Goal: Transaction & Acquisition: Obtain resource

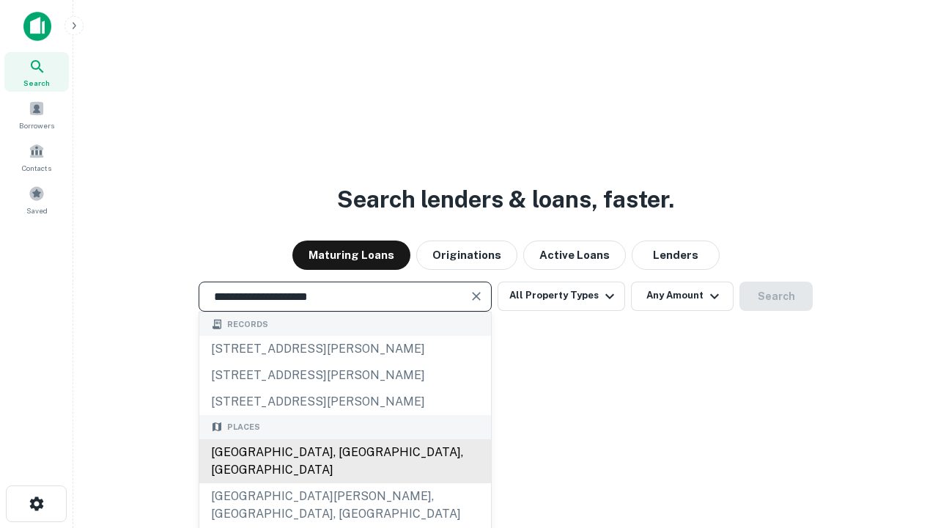
click at [344, 483] on div "[GEOGRAPHIC_DATA], [GEOGRAPHIC_DATA], [GEOGRAPHIC_DATA]" at bounding box center [345, 461] width 292 height 44
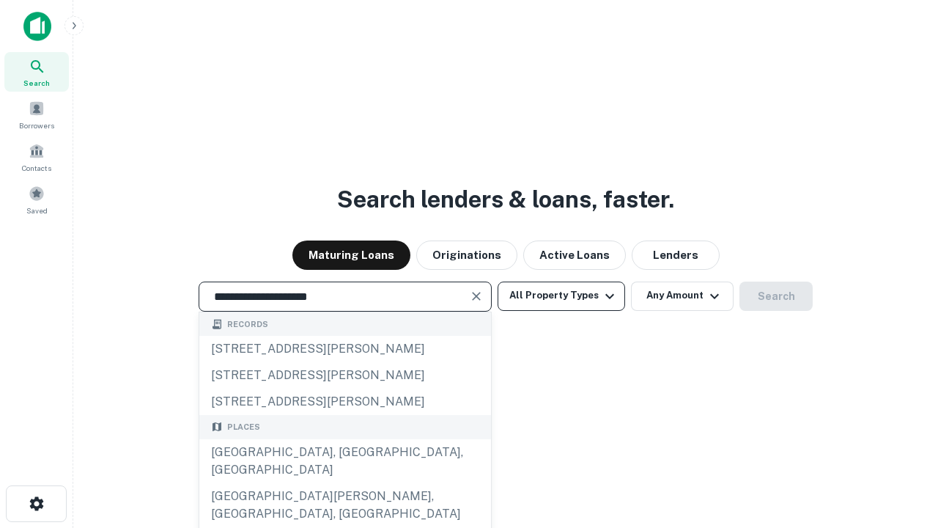
type input "**********"
click at [561, 295] on button "All Property Types" at bounding box center [562, 295] width 128 height 29
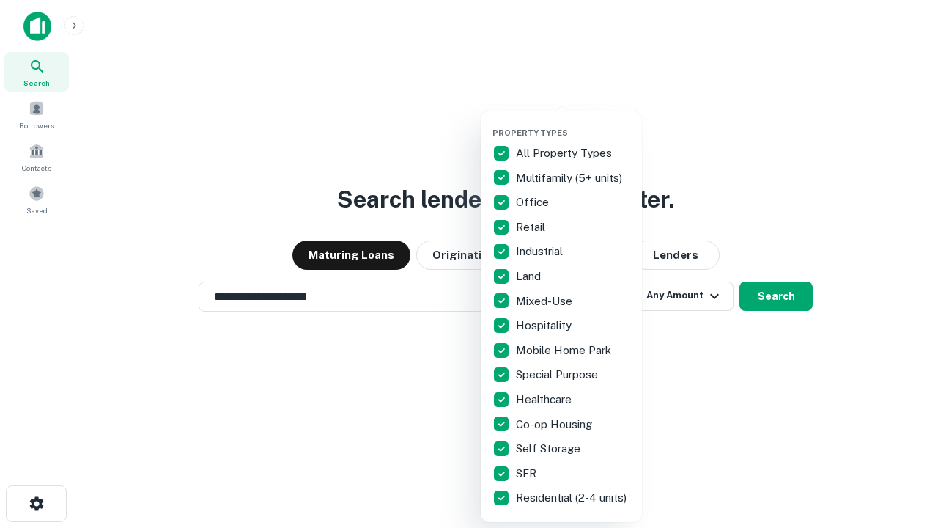
click at [573, 123] on button "button" at bounding box center [572, 123] width 161 height 1
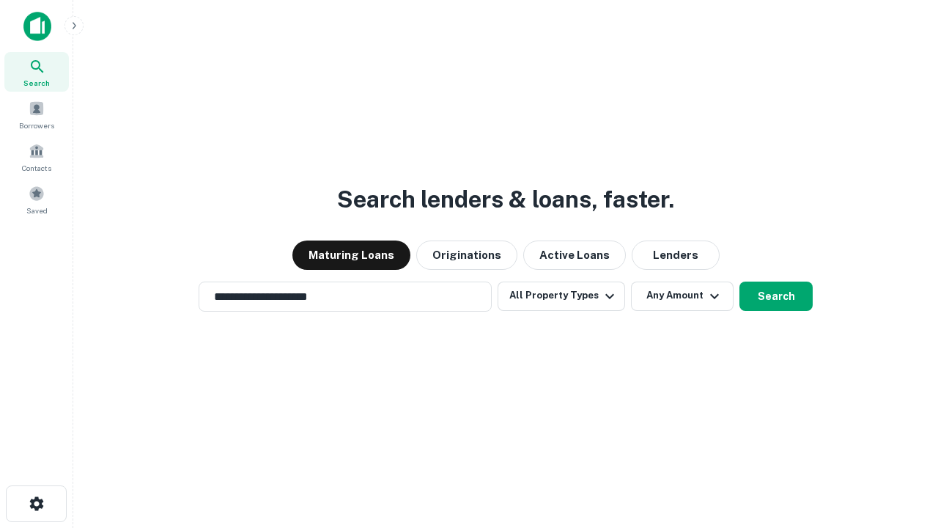
scroll to position [9, 177]
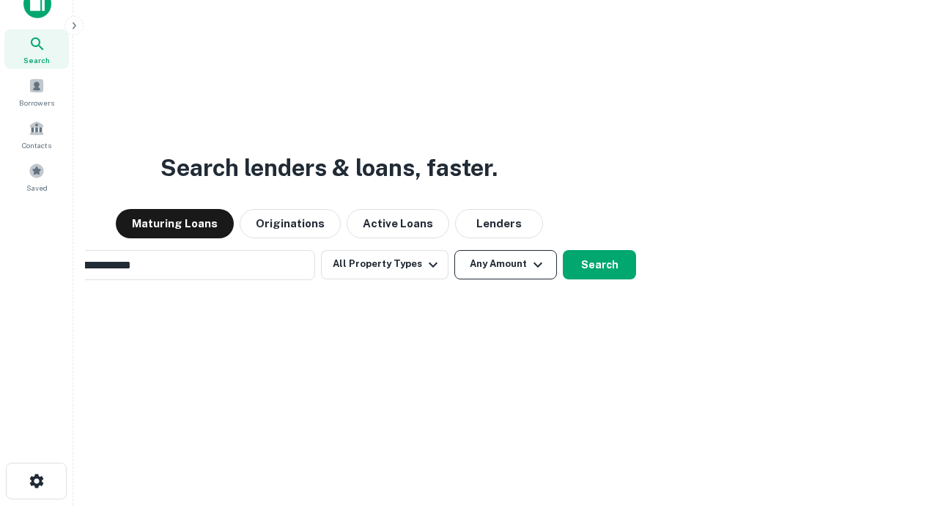
click at [454, 250] on button "Any Amount" at bounding box center [505, 264] width 103 height 29
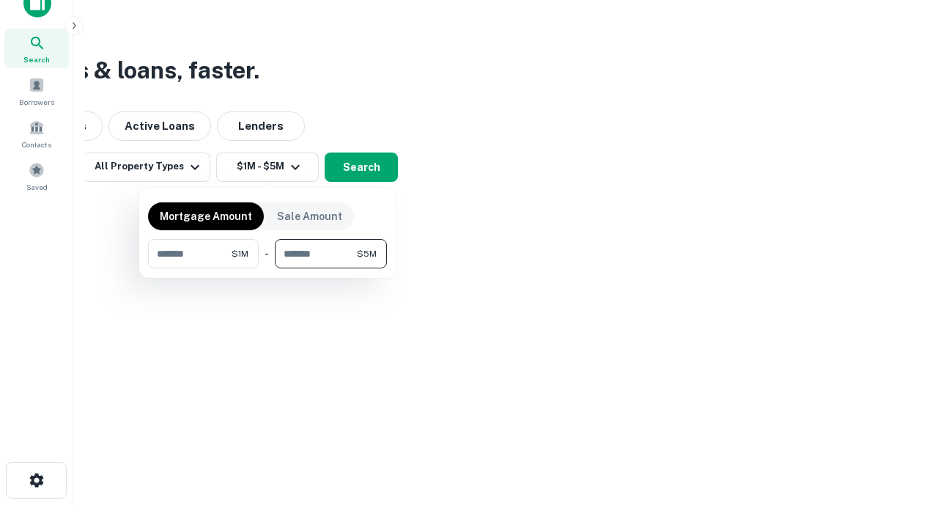
type input "*******"
click at [267, 268] on button "button" at bounding box center [267, 268] width 239 height 1
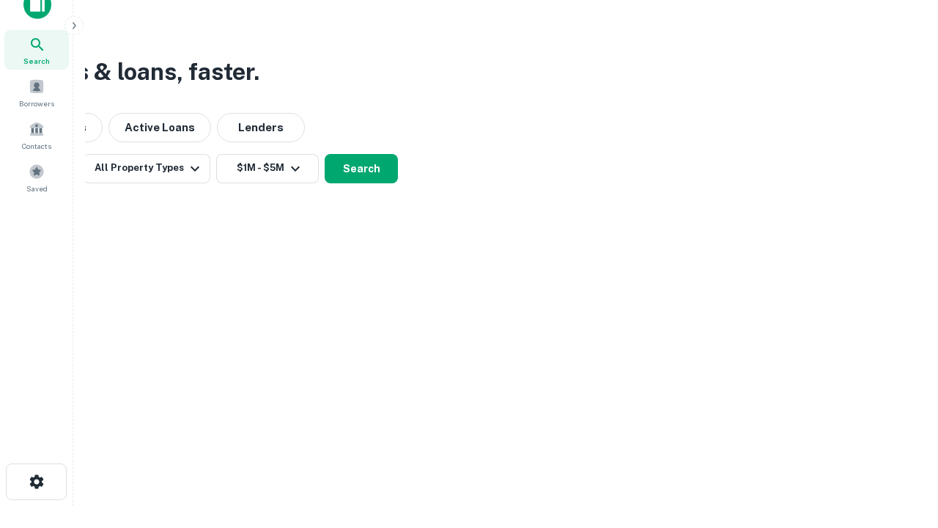
scroll to position [9, 270]
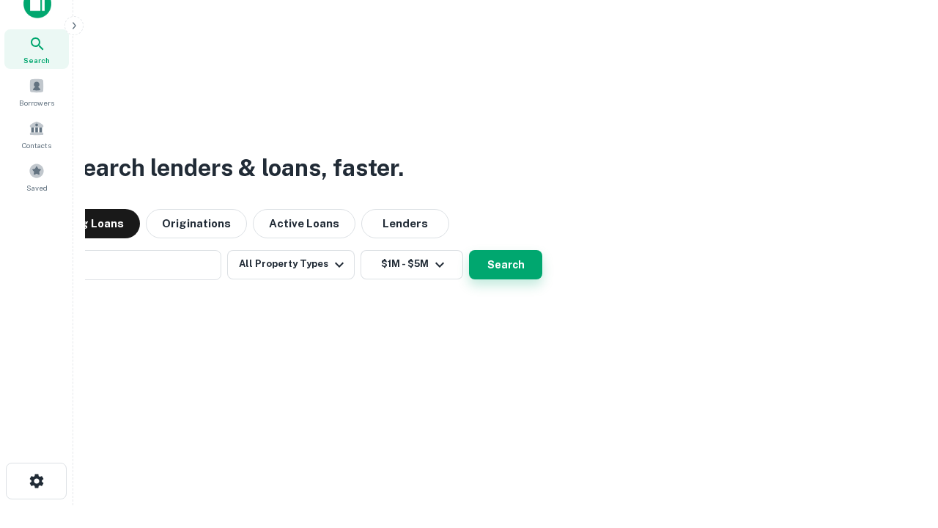
click at [469, 250] on button "Search" at bounding box center [505, 264] width 73 height 29
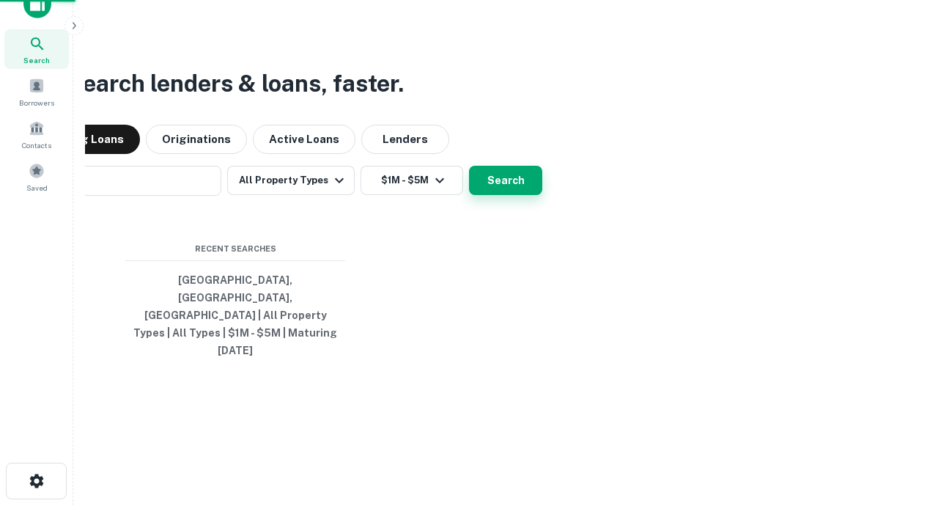
scroll to position [39, 415]
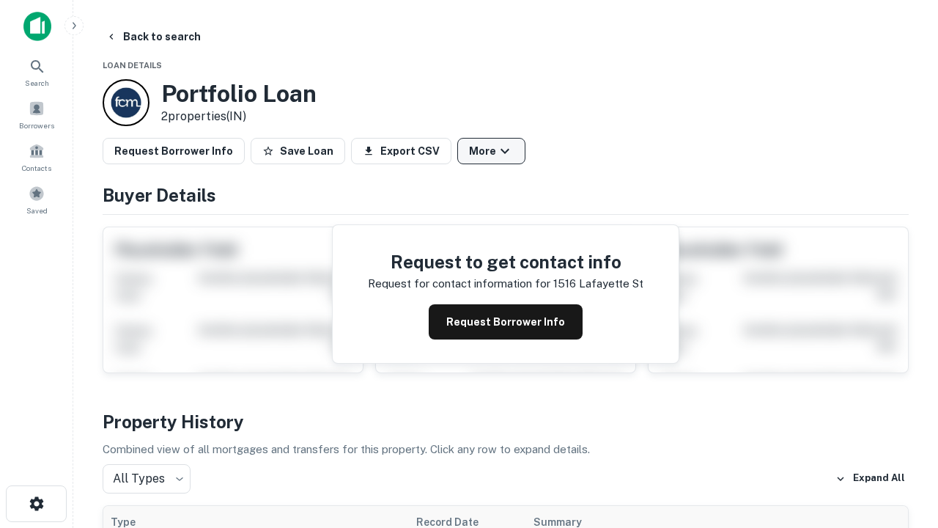
click at [491, 151] on button "More" at bounding box center [491, 151] width 68 height 26
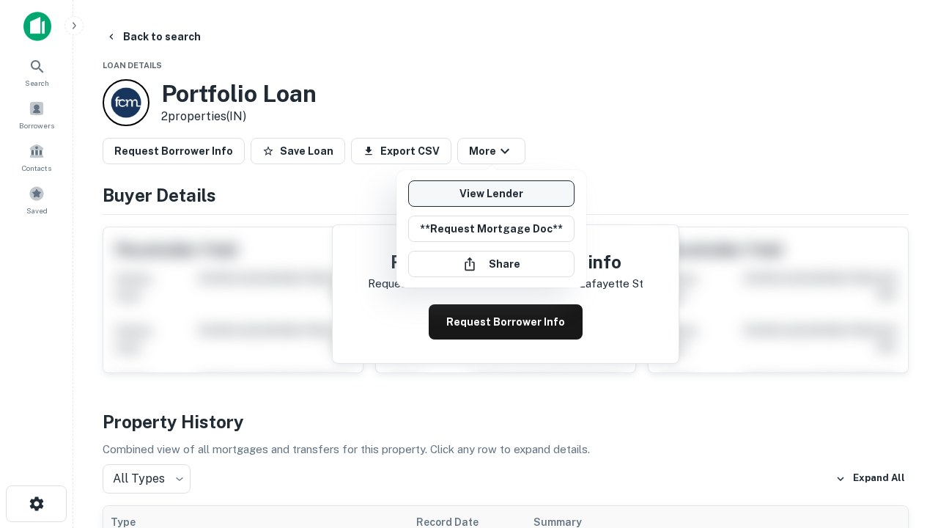
click at [491, 193] on link "View Lender" at bounding box center [491, 193] width 166 height 26
